Goal: Find specific page/section: Find specific page/section

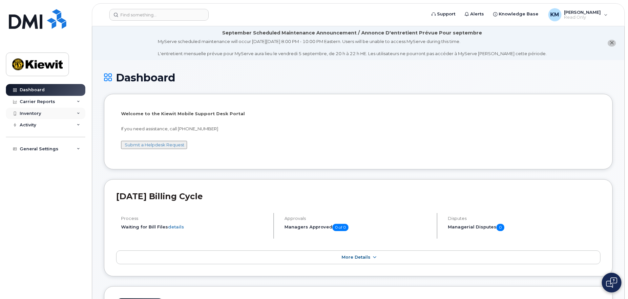
click at [46, 115] on div "Inventory" at bounding box center [45, 114] width 79 height 12
click at [43, 125] on div "Mobility Devices" at bounding box center [41, 125] width 37 height 6
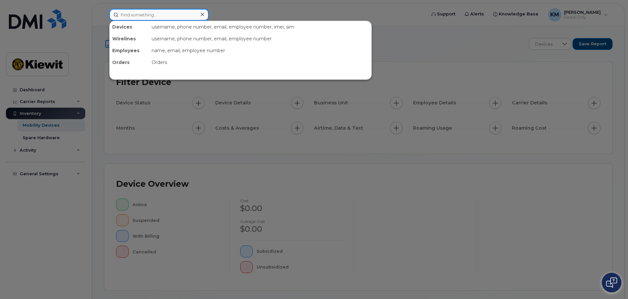
click at [138, 15] on input at bounding box center [158, 15] width 99 height 12
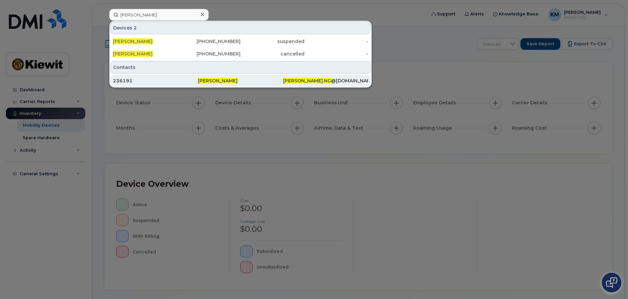
click at [143, 81] on div "236191" at bounding box center [155, 80] width 85 height 7
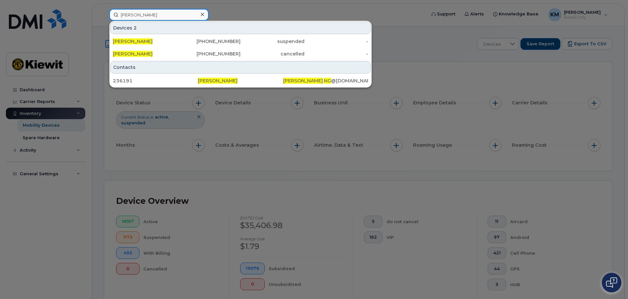
click at [148, 15] on input "[PERSON_NAME]" at bounding box center [158, 15] width 99 height 12
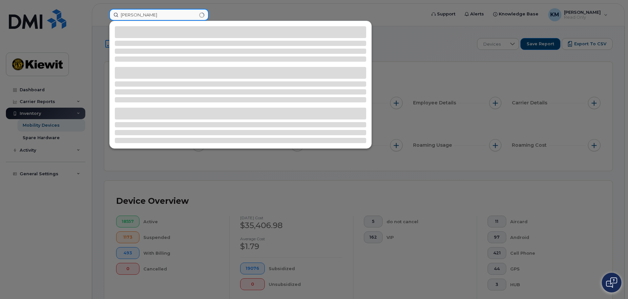
type input "[PERSON_NAME]"
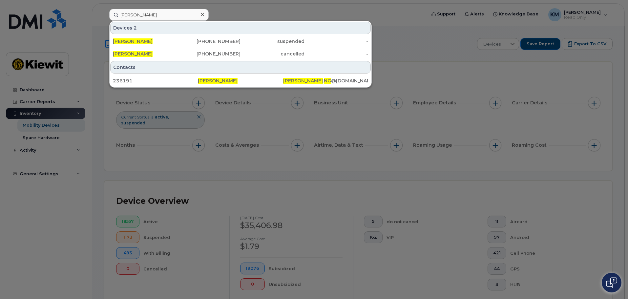
click at [335, 9] on div at bounding box center [314, 149] width 628 height 299
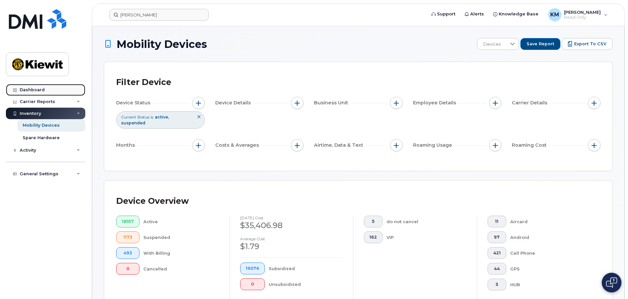
click at [39, 87] on div "Dashboard" at bounding box center [32, 89] width 25 height 5
